Goal: Find specific page/section: Find specific page/section

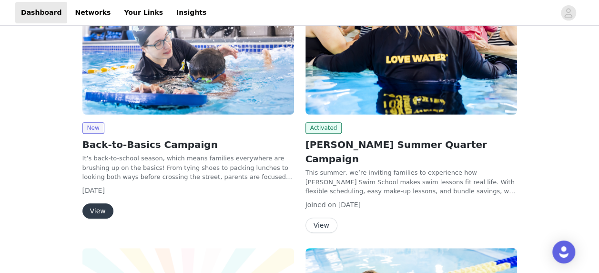
scroll to position [197, 0]
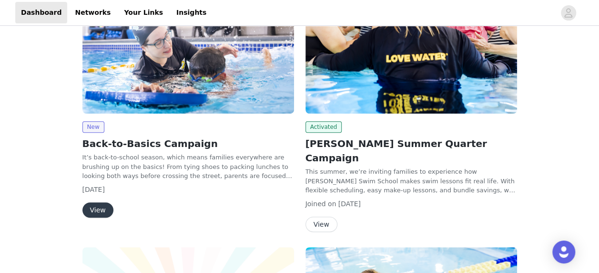
click at [95, 209] on button "View" at bounding box center [98, 209] width 31 height 15
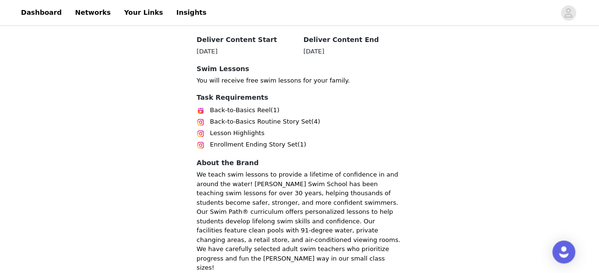
scroll to position [413, 0]
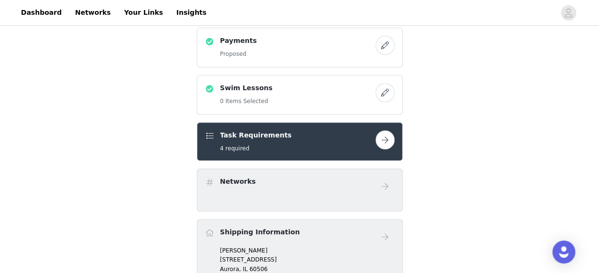
scroll to position [186, 0]
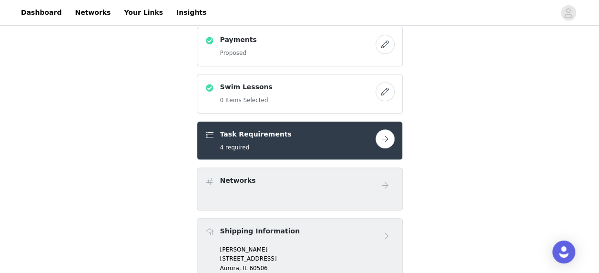
click at [389, 144] on button "button" at bounding box center [385, 138] width 19 height 19
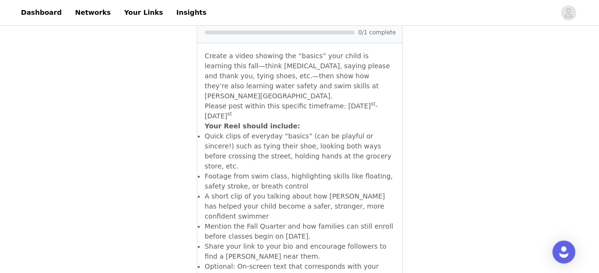
scroll to position [176, 0]
